Goal: Entertainment & Leisure: Consume media (video, audio)

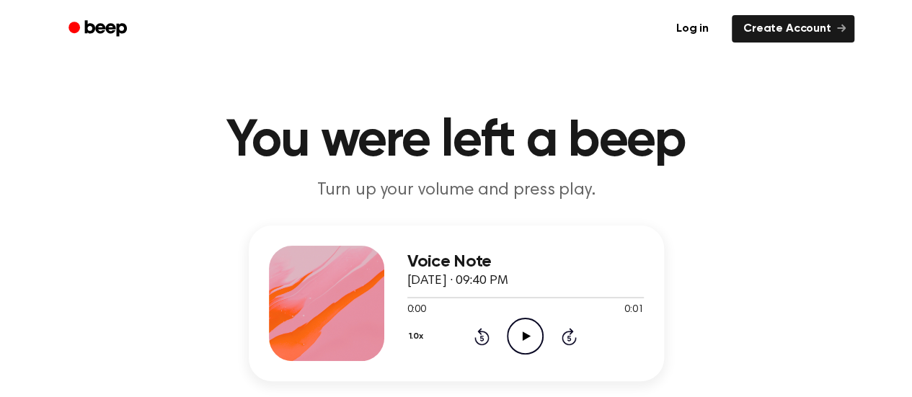
click at [528, 334] on icon "Play Audio" at bounding box center [525, 336] width 37 height 37
click at [525, 334] on icon at bounding box center [527, 336] width 8 height 9
click at [523, 331] on icon "Play Audio" at bounding box center [525, 336] width 37 height 37
